Goal: Task Accomplishment & Management: Use online tool/utility

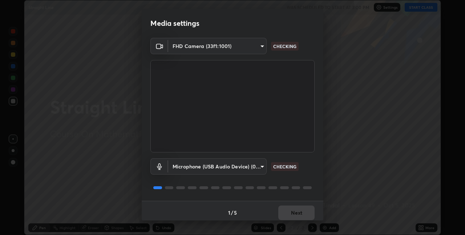
scroll to position [4, 0]
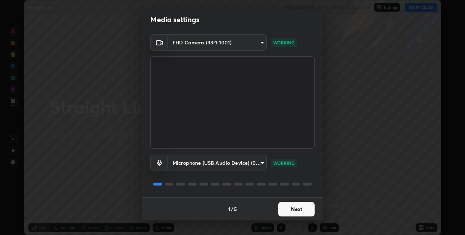
click at [289, 211] on button "Next" at bounding box center [297, 209] width 36 height 15
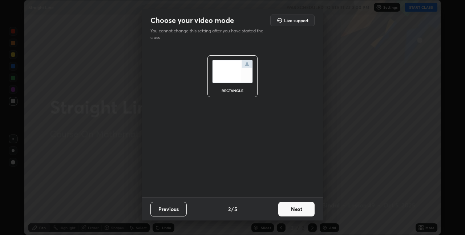
click at [289, 211] on button "Next" at bounding box center [297, 209] width 36 height 15
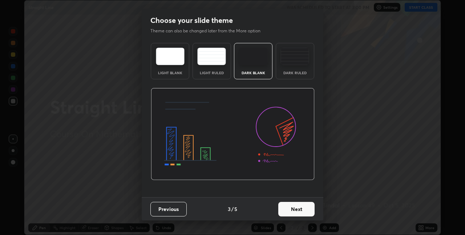
click at [289, 211] on button "Next" at bounding box center [297, 209] width 36 height 15
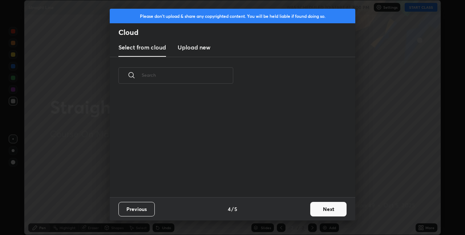
click at [293, 212] on div "Previous 4 / 5 Next" at bounding box center [233, 208] width 246 height 23
click at [322, 211] on button "Next" at bounding box center [329, 209] width 36 height 15
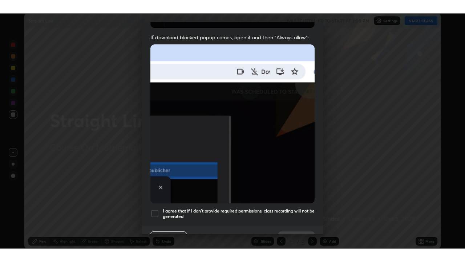
scroll to position [152, 0]
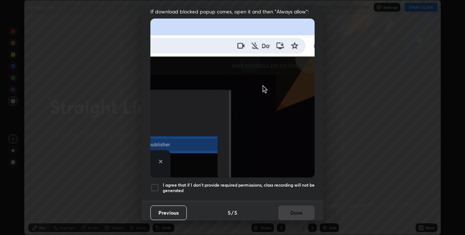
click at [277, 184] on h5 "I agree that if I don't provide required permissions, class recording will not …" at bounding box center [239, 187] width 152 height 11
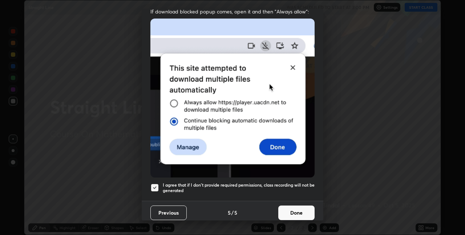
click at [297, 209] on button "Done" at bounding box center [297, 212] width 36 height 15
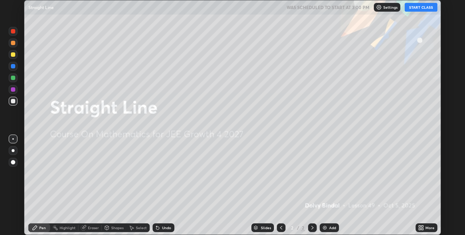
click at [421, 229] on icon at bounding box center [420, 229] width 2 height 2
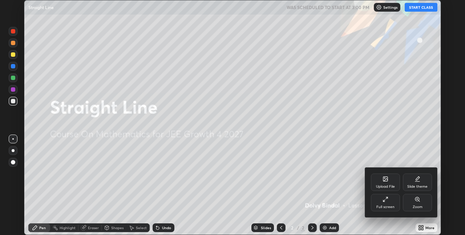
click at [377, 204] on div "Full screen" at bounding box center [385, 202] width 29 height 17
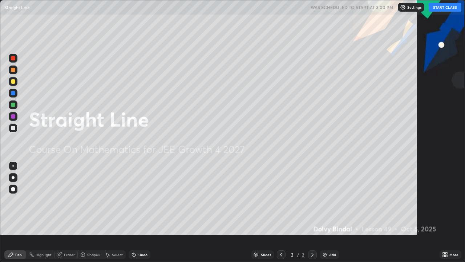
scroll to position [262, 465]
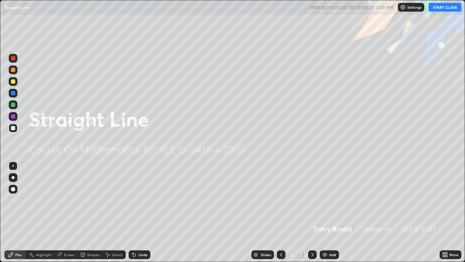
click at [443, 7] on button "START CLASS" at bounding box center [445, 7] width 33 height 9
click at [331, 235] on div "Add" at bounding box center [332, 255] width 7 height 4
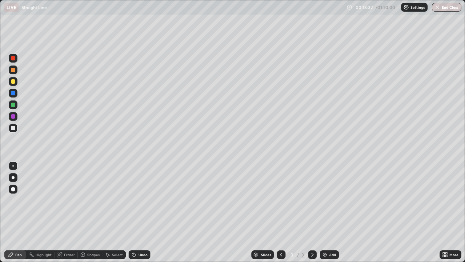
click at [13, 81] on div at bounding box center [13, 81] width 4 height 4
click at [13, 131] on div at bounding box center [13, 128] width 9 height 9
click at [15, 93] on div at bounding box center [13, 93] width 4 height 4
click at [88, 235] on div "Shapes" at bounding box center [90, 254] width 25 height 15
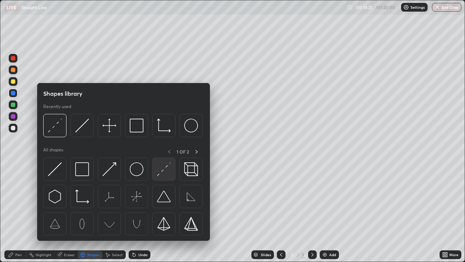
click at [162, 171] on img at bounding box center [164, 169] width 14 height 14
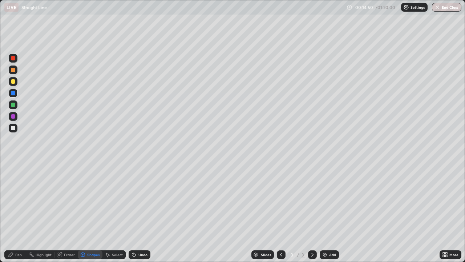
click at [11, 235] on icon at bounding box center [11, 254] width 4 height 4
click at [64, 235] on div "Eraser" at bounding box center [66, 254] width 23 height 15
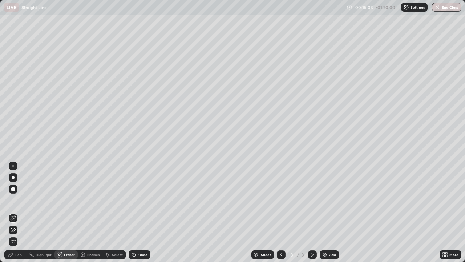
click at [17, 231] on div at bounding box center [13, 229] width 9 height 9
click at [13, 235] on icon at bounding box center [11, 255] width 6 height 6
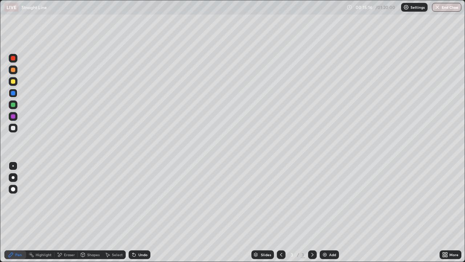
click at [91, 235] on div "Shapes" at bounding box center [93, 255] width 12 height 4
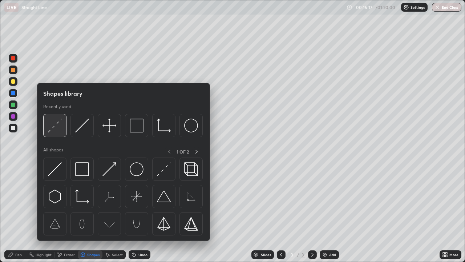
click at [56, 129] on img at bounding box center [55, 126] width 14 height 14
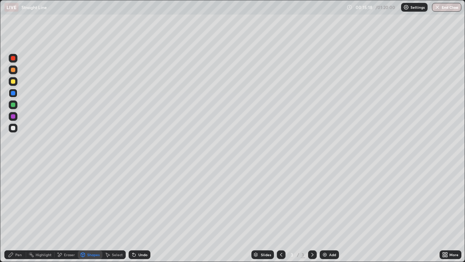
click at [14, 106] on div at bounding box center [13, 105] width 4 height 4
click at [14, 84] on div at bounding box center [13, 81] width 9 height 9
click at [14, 108] on div at bounding box center [13, 104] width 9 height 9
click at [13, 70] on div at bounding box center [13, 70] width 4 height 4
click at [141, 235] on div "Undo" at bounding box center [143, 255] width 9 height 4
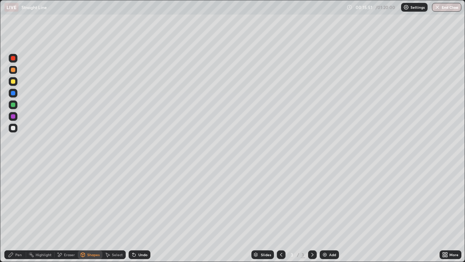
click at [17, 235] on div "Pen" at bounding box center [18, 255] width 7 height 4
click at [140, 235] on div "Undo" at bounding box center [143, 255] width 9 height 4
click at [13, 61] on div at bounding box center [13, 58] width 9 height 9
click at [326, 235] on div "Add" at bounding box center [329, 254] width 19 height 9
click at [14, 128] on div at bounding box center [13, 128] width 4 height 4
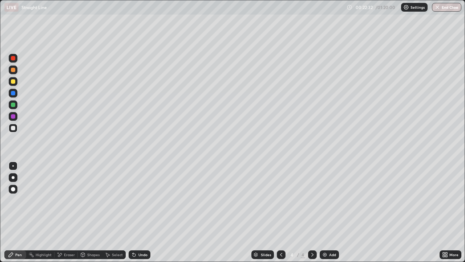
click at [13, 69] on div at bounding box center [13, 70] width 4 height 4
click at [327, 235] on div "Add" at bounding box center [329, 254] width 19 height 9
click at [277, 235] on div at bounding box center [281, 254] width 9 height 9
click at [44, 235] on div "Highlight" at bounding box center [44, 255] width 16 height 4
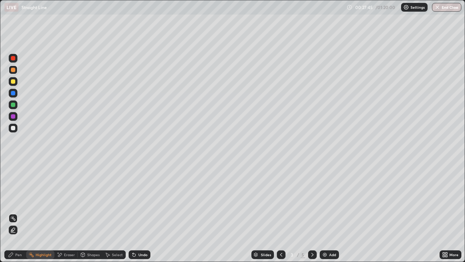
click at [13, 129] on div at bounding box center [13, 128] width 4 height 4
click at [316, 235] on div "Slides 3 / 5 Add" at bounding box center [295, 254] width 289 height 15
click at [315, 235] on icon at bounding box center [313, 255] width 6 height 6
click at [313, 235] on icon at bounding box center [313, 255] width 6 height 6
click at [11, 235] on icon at bounding box center [11, 255] width 6 height 6
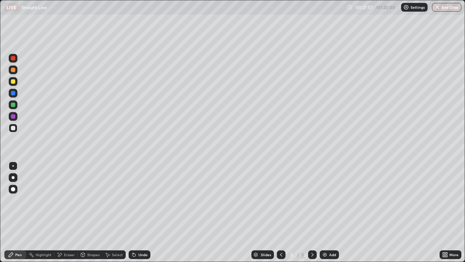
click at [14, 128] on div at bounding box center [13, 128] width 4 height 4
click at [94, 235] on div "Shapes" at bounding box center [93, 255] width 12 height 4
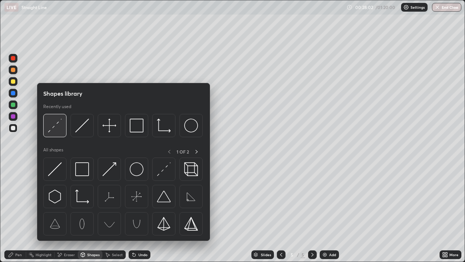
click at [61, 129] on img at bounding box center [55, 126] width 14 height 14
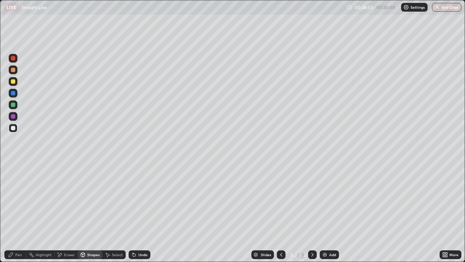
click at [14, 82] on div at bounding box center [13, 81] width 4 height 4
click at [139, 235] on div "Undo" at bounding box center [143, 255] width 9 height 4
click at [15, 105] on div at bounding box center [13, 105] width 4 height 4
click at [16, 235] on div "Pen" at bounding box center [18, 255] width 7 height 4
click at [43, 235] on div "Highlight" at bounding box center [40, 254] width 28 height 9
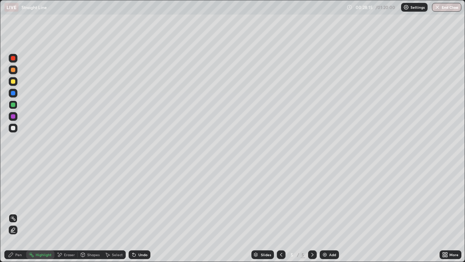
click at [14, 219] on icon at bounding box center [13, 218] width 6 height 6
click at [13, 83] on div at bounding box center [13, 81] width 4 height 4
click at [15, 228] on icon at bounding box center [13, 230] width 6 height 6
click at [14, 106] on div at bounding box center [13, 105] width 4 height 4
click at [13, 59] on div at bounding box center [13, 58] width 4 height 4
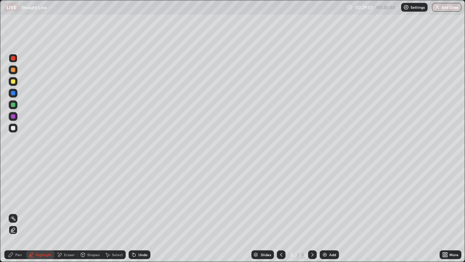
click at [137, 235] on div "Undo" at bounding box center [140, 254] width 22 height 9
click at [17, 235] on div "Pen" at bounding box center [18, 255] width 7 height 4
click at [12, 60] on div at bounding box center [13, 58] width 9 height 9
click at [15, 128] on div at bounding box center [13, 128] width 4 height 4
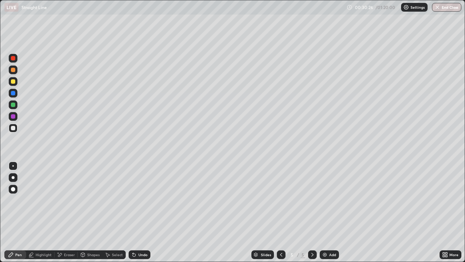
click at [68, 235] on div "Eraser" at bounding box center [69, 255] width 11 height 4
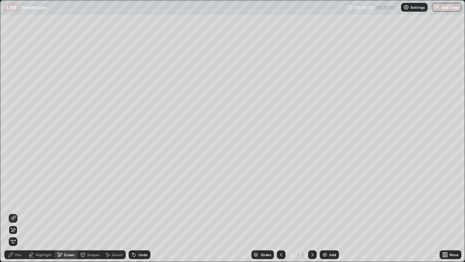
click at [16, 235] on div "Pen" at bounding box center [18, 255] width 7 height 4
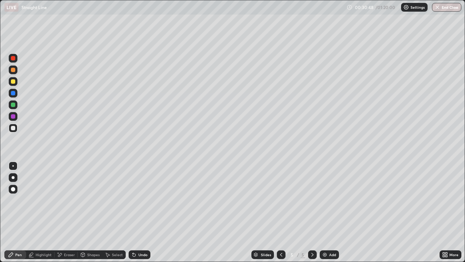
click at [142, 235] on div "Undo" at bounding box center [140, 254] width 22 height 9
click at [145, 235] on div "Undo" at bounding box center [140, 254] width 22 height 9
click at [281, 235] on icon at bounding box center [282, 255] width 6 height 6
click at [312, 235] on icon at bounding box center [313, 255] width 6 height 6
click at [15, 82] on div at bounding box center [13, 81] width 4 height 4
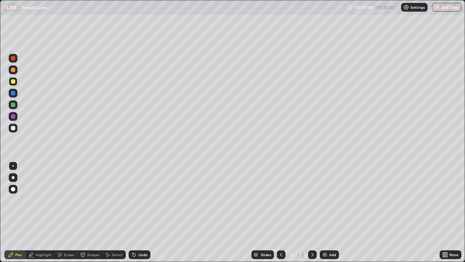
click at [282, 235] on icon at bounding box center [282, 255] width 6 height 6
click at [311, 235] on div at bounding box center [312, 254] width 9 height 9
click at [279, 235] on icon at bounding box center [282, 255] width 6 height 6
click at [313, 235] on icon at bounding box center [313, 255] width 6 height 6
click at [13, 128] on div at bounding box center [13, 128] width 4 height 4
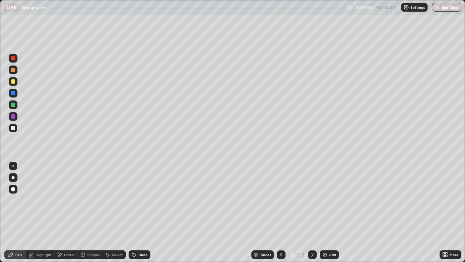
click at [141, 235] on div "Undo" at bounding box center [143, 255] width 9 height 4
click at [137, 235] on div "Undo" at bounding box center [140, 254] width 22 height 9
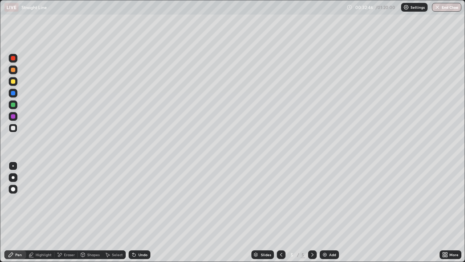
click at [137, 235] on div "Undo" at bounding box center [140, 254] width 22 height 9
click at [63, 235] on div "Eraser" at bounding box center [66, 254] width 23 height 9
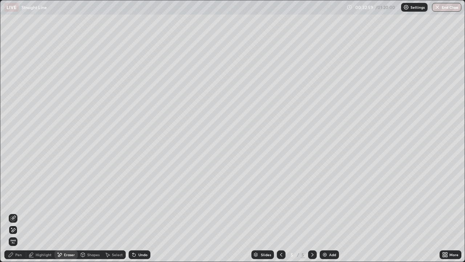
click at [21, 235] on div "Pen" at bounding box center [18, 255] width 7 height 4
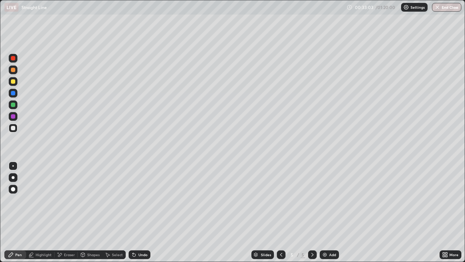
click at [65, 235] on div "Eraser" at bounding box center [69, 255] width 11 height 4
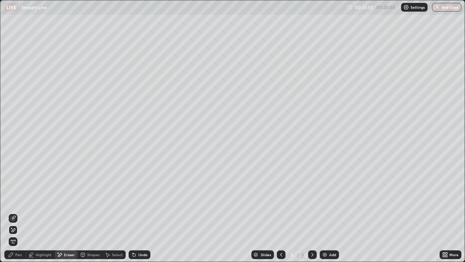
click at [23, 235] on div "Pen" at bounding box center [15, 254] width 22 height 9
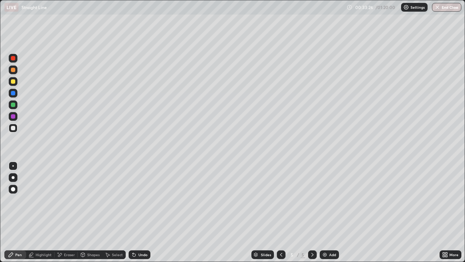
click at [15, 69] on div at bounding box center [13, 70] width 4 height 4
click at [135, 235] on icon at bounding box center [134, 255] width 6 height 6
click at [312, 235] on icon at bounding box center [313, 255] width 6 height 6
click at [280, 235] on icon at bounding box center [282, 255] width 6 height 6
click at [311, 235] on icon at bounding box center [313, 255] width 6 height 6
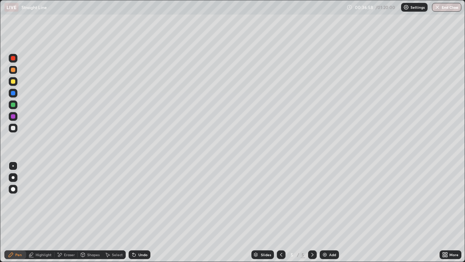
click at [15, 82] on div at bounding box center [13, 81] width 4 height 4
click at [333, 235] on div "Add" at bounding box center [332, 255] width 7 height 4
click at [10, 128] on div at bounding box center [13, 128] width 9 height 9
click at [280, 235] on icon at bounding box center [281, 255] width 2 height 4
click at [313, 235] on icon at bounding box center [313, 255] width 6 height 6
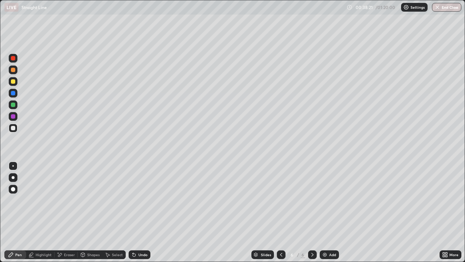
click at [13, 80] on div at bounding box center [13, 81] width 4 height 4
click at [13, 70] on div at bounding box center [13, 70] width 4 height 4
click at [12, 83] on div at bounding box center [13, 81] width 4 height 4
click at [13, 127] on div at bounding box center [13, 128] width 4 height 4
click at [333, 235] on div "Add" at bounding box center [329, 254] width 19 height 9
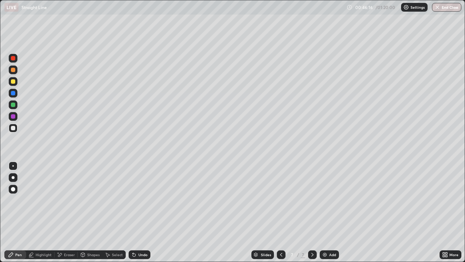
click at [277, 235] on div at bounding box center [281, 254] width 9 height 15
click at [281, 235] on icon at bounding box center [282, 255] width 6 height 6
click at [278, 235] on div at bounding box center [281, 254] width 9 height 15
click at [12, 116] on div at bounding box center [13, 116] width 4 height 4
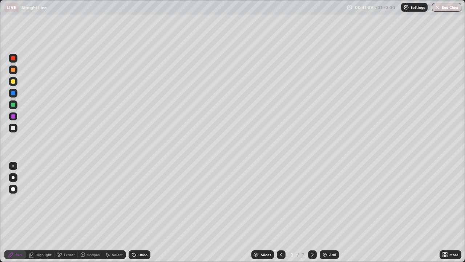
click at [13, 72] on div at bounding box center [13, 69] width 9 height 9
click at [13, 92] on div at bounding box center [13, 93] width 4 height 4
click at [143, 235] on div "Undo" at bounding box center [140, 254] width 22 height 9
click at [15, 61] on div at bounding box center [13, 58] width 9 height 9
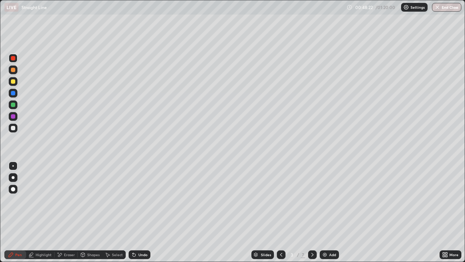
click at [310, 235] on icon at bounding box center [313, 255] width 6 height 6
click at [311, 235] on icon at bounding box center [313, 255] width 6 height 6
click at [280, 235] on icon at bounding box center [282, 255] width 6 height 6
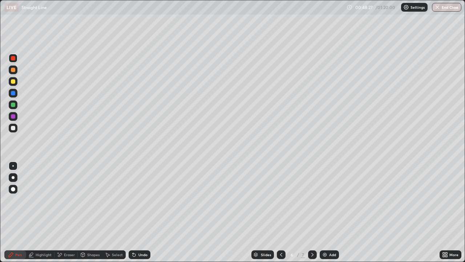
click at [280, 235] on icon at bounding box center [282, 255] width 6 height 6
click at [312, 235] on icon at bounding box center [313, 255] width 2 height 4
click at [312, 235] on icon at bounding box center [313, 255] width 6 height 6
click at [284, 235] on div at bounding box center [281, 254] width 9 height 9
click at [281, 235] on icon at bounding box center [282, 255] width 6 height 6
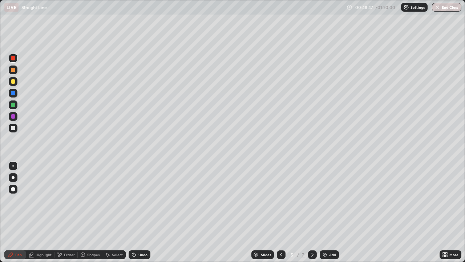
click at [279, 235] on icon at bounding box center [282, 255] width 6 height 6
click at [145, 235] on div "Undo" at bounding box center [140, 254] width 22 height 9
click at [316, 235] on div at bounding box center [312, 254] width 9 height 9
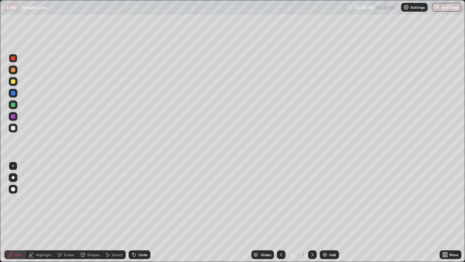
click at [313, 235] on icon at bounding box center [313, 255] width 6 height 6
click at [311, 235] on icon at bounding box center [313, 255] width 6 height 6
click at [14, 126] on div at bounding box center [13, 128] width 4 height 4
click at [280, 235] on icon at bounding box center [282, 255] width 6 height 6
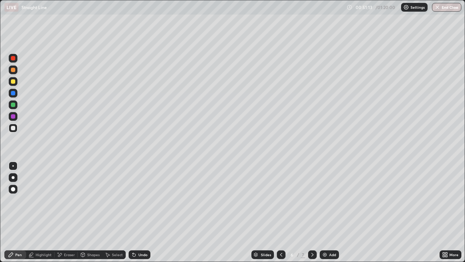
click at [281, 235] on icon at bounding box center [282, 255] width 6 height 6
click at [311, 235] on icon at bounding box center [313, 255] width 6 height 6
click at [13, 69] on div at bounding box center [13, 70] width 4 height 4
click at [64, 235] on div "Eraser" at bounding box center [69, 255] width 11 height 4
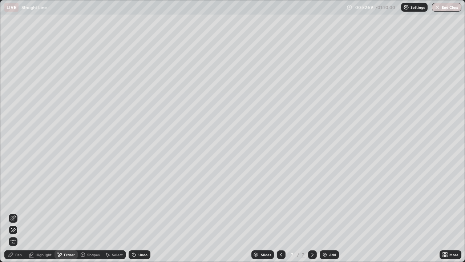
click at [16, 235] on div "Pen" at bounding box center [18, 255] width 7 height 4
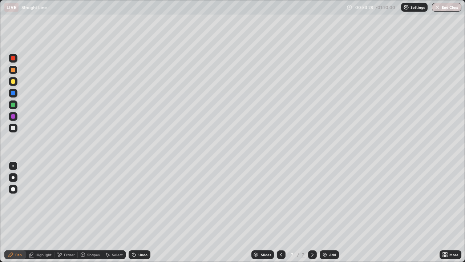
click at [137, 235] on div "Undo" at bounding box center [140, 254] width 22 height 9
click at [139, 235] on div "Undo" at bounding box center [143, 255] width 9 height 4
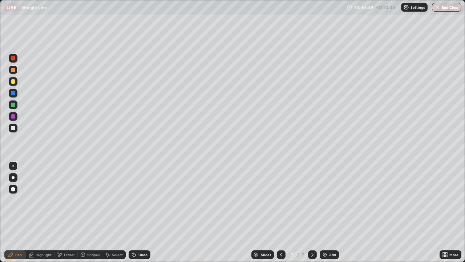
click at [327, 235] on img at bounding box center [325, 255] width 6 height 6
click at [15, 130] on div at bounding box center [13, 128] width 9 height 9
click at [14, 79] on div at bounding box center [13, 81] width 4 height 4
click at [138, 235] on div "Undo" at bounding box center [140, 254] width 22 height 9
click at [13, 70] on div at bounding box center [13, 70] width 4 height 4
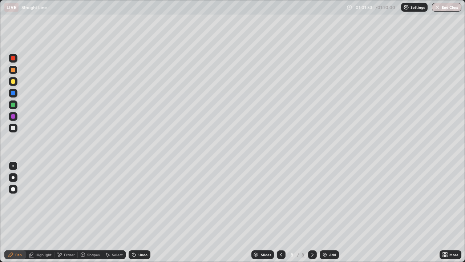
click at [332, 235] on div "Add" at bounding box center [332, 255] width 7 height 4
click at [144, 235] on div "Undo" at bounding box center [143, 255] width 9 height 4
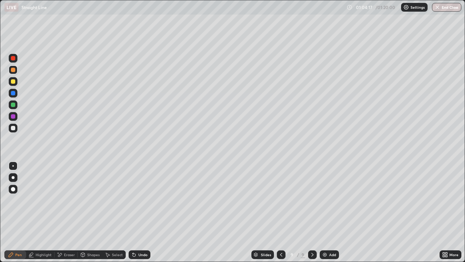
click at [12, 127] on div at bounding box center [13, 128] width 4 height 4
click at [16, 84] on div at bounding box center [13, 81] width 9 height 9
click at [68, 235] on div "Eraser" at bounding box center [69, 255] width 11 height 4
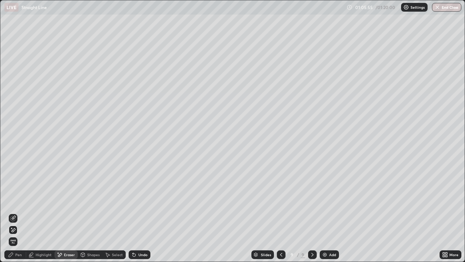
click at [15, 235] on div "Pen" at bounding box center [15, 254] width 22 height 9
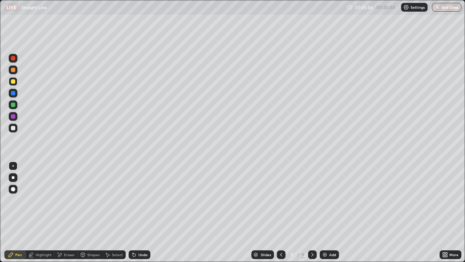
click at [15, 72] on div at bounding box center [13, 69] width 9 height 9
click at [13, 83] on div at bounding box center [13, 81] width 4 height 4
click at [133, 235] on icon at bounding box center [133, 253] width 1 height 1
click at [15, 71] on div at bounding box center [13, 70] width 4 height 4
click at [332, 235] on div "Add" at bounding box center [332, 255] width 7 height 4
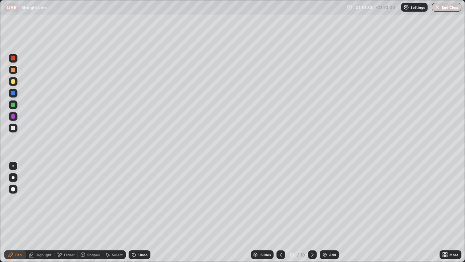
click at [14, 83] on div at bounding box center [13, 81] width 4 height 4
click at [15, 126] on div at bounding box center [13, 128] width 9 height 9
click at [13, 93] on div at bounding box center [13, 93] width 4 height 4
click at [451, 11] on button "End Class" at bounding box center [447, 7] width 29 height 9
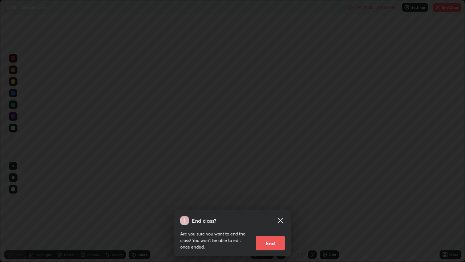
click at [273, 235] on button "End" at bounding box center [270, 243] width 29 height 15
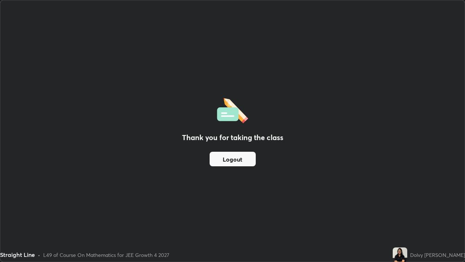
click at [241, 165] on button "Logout" at bounding box center [233, 159] width 46 height 15
